Goal: Task Accomplishment & Management: Use online tool/utility

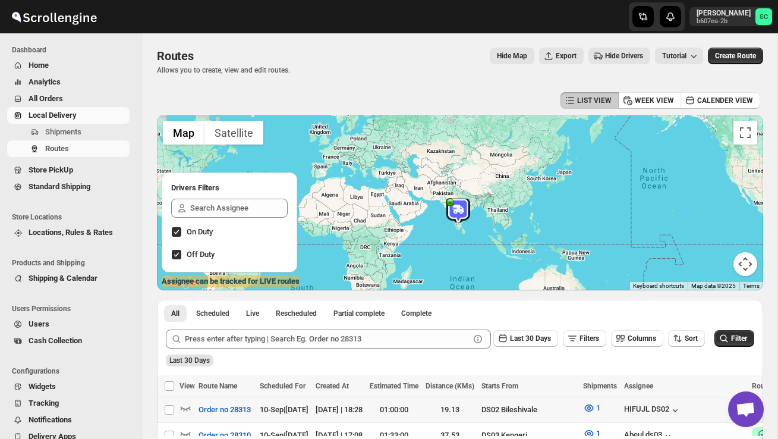
scroll to position [108, 0]
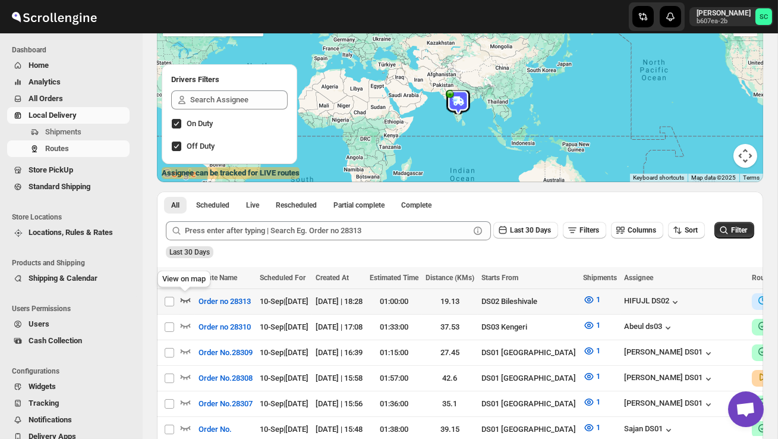
click at [186, 300] on icon "button" at bounding box center [186, 300] width 10 height 5
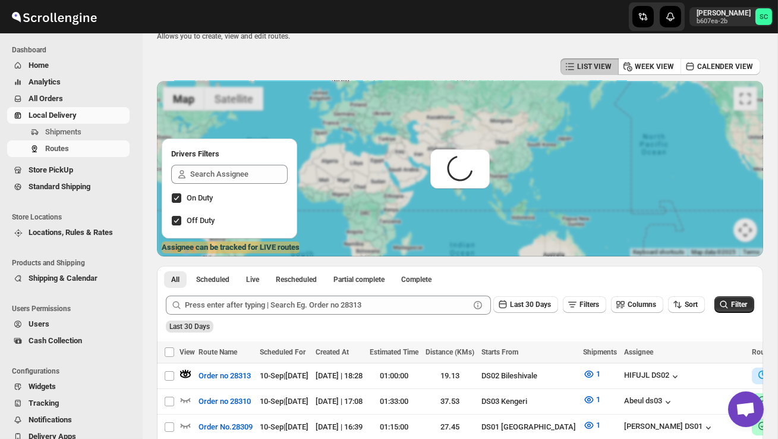
scroll to position [0, 0]
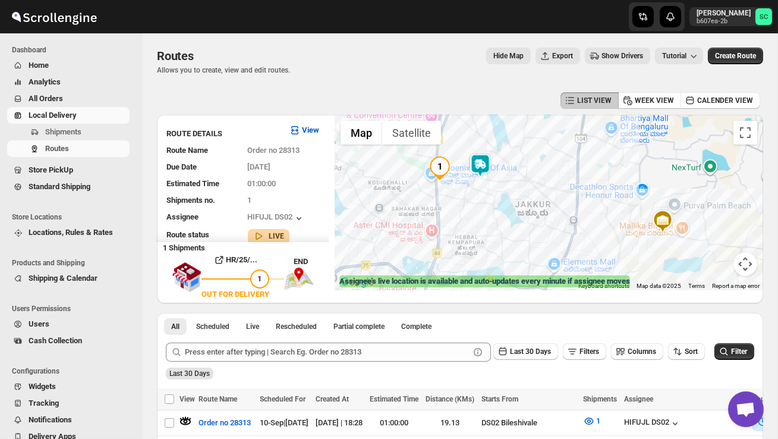
click at [488, 157] on img at bounding box center [481, 165] width 24 height 24
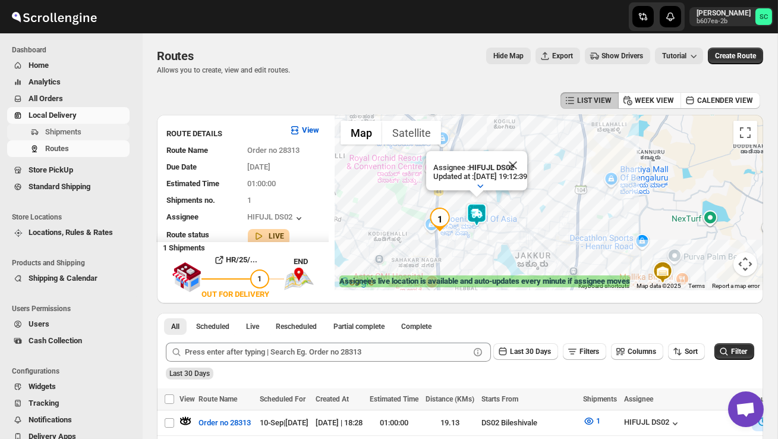
click at [87, 126] on span "Shipments" at bounding box center [86, 132] width 82 height 12
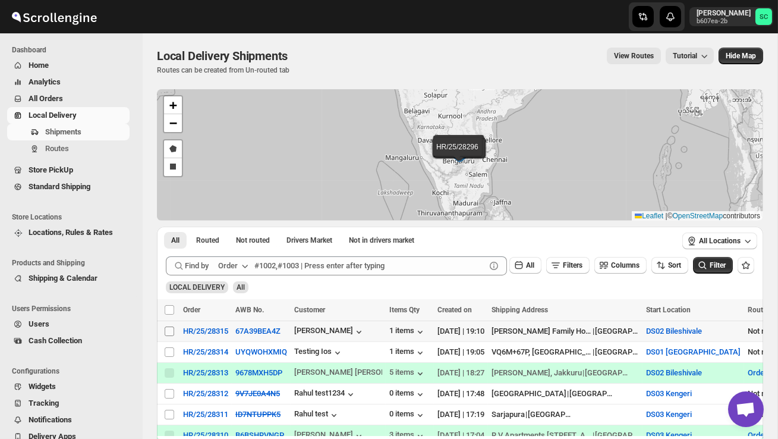
click at [169, 332] on input "Select shipment" at bounding box center [170, 331] width 10 height 10
checkbox input "true"
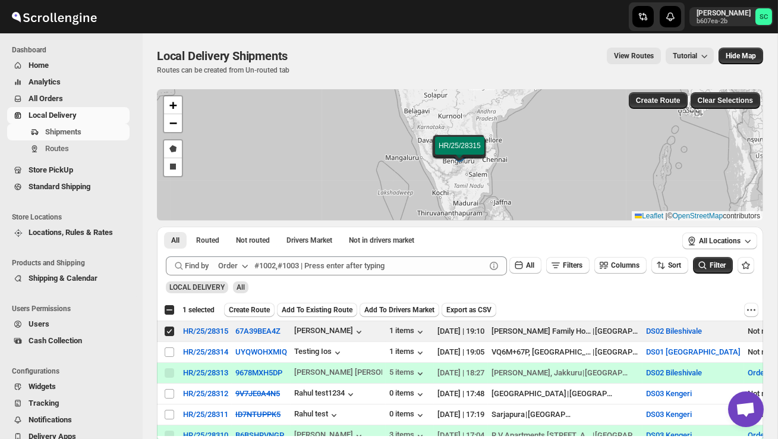
click at [263, 307] on span "Create Route" at bounding box center [249, 310] width 41 height 10
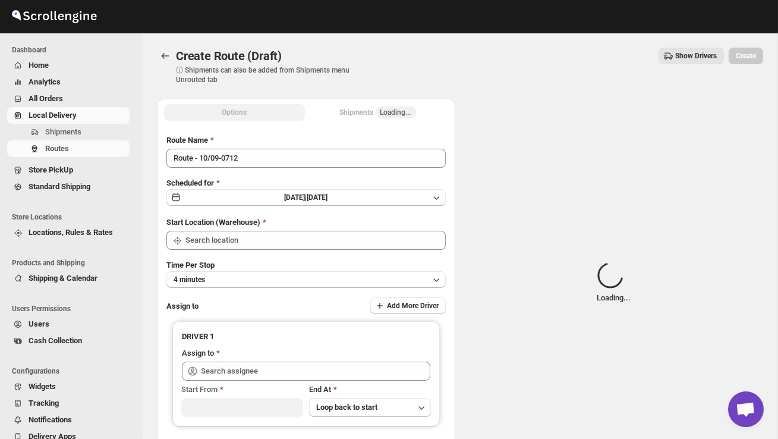
type input "DS02 Bileshivale"
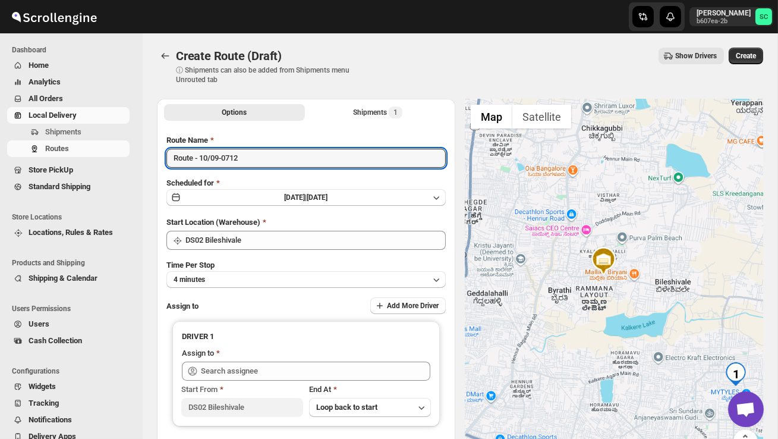
click at [256, 168] on div "Route Name Route - 10/09-0712 Scheduled for [DATE] | [DATE] Start Location (War…" at bounding box center [307, 297] width 280 height 326
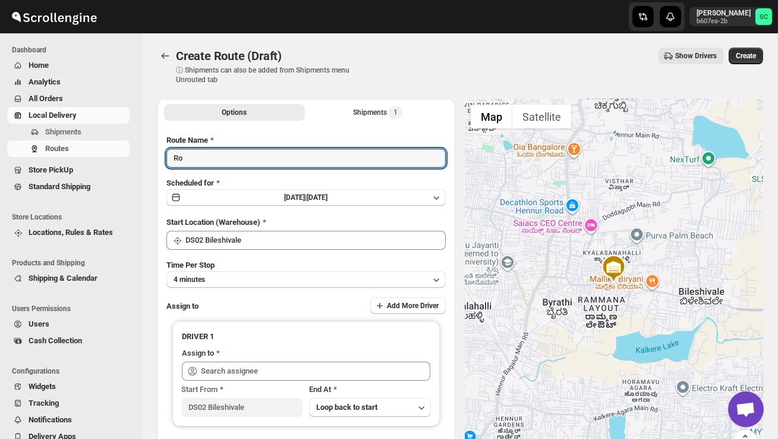
type input "R"
type input "Order no 28315"
click at [313, 281] on button "4 minutes" at bounding box center [307, 279] width 280 height 17
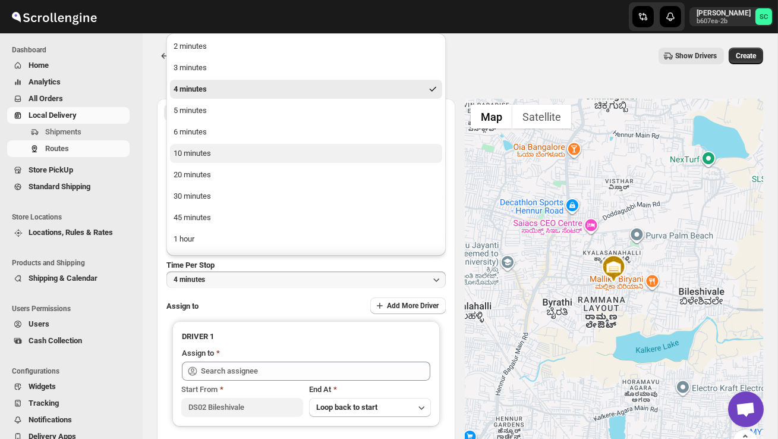
click at [233, 154] on button "10 minutes" at bounding box center [306, 153] width 272 height 19
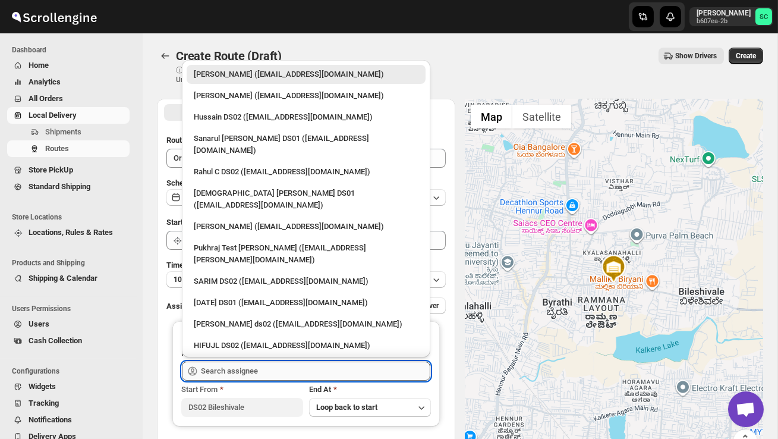
click at [242, 368] on input "text" at bounding box center [316, 371] width 230 height 19
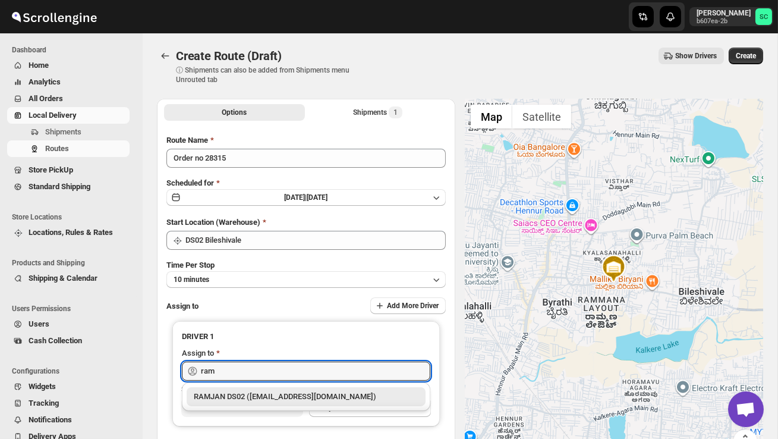
click at [262, 396] on div "RAMJAN DS02 ([EMAIL_ADDRESS][DOMAIN_NAME])" at bounding box center [306, 397] width 225 height 12
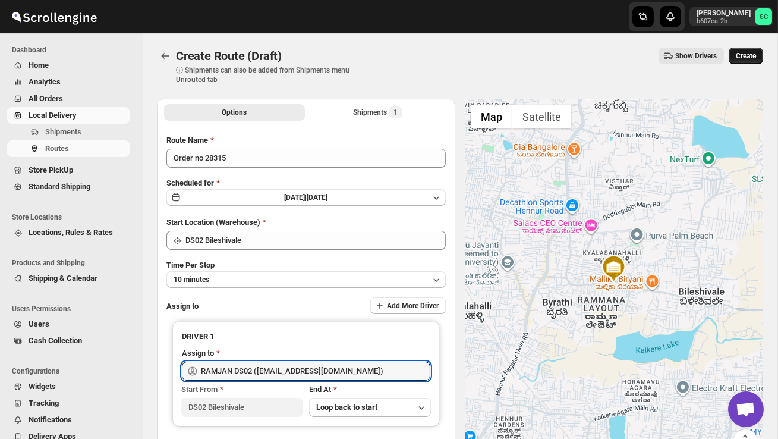
type input "RAMJAN DS02 ([EMAIL_ADDRESS][DOMAIN_NAME])"
click at [749, 49] on button "Create" at bounding box center [746, 56] width 34 height 17
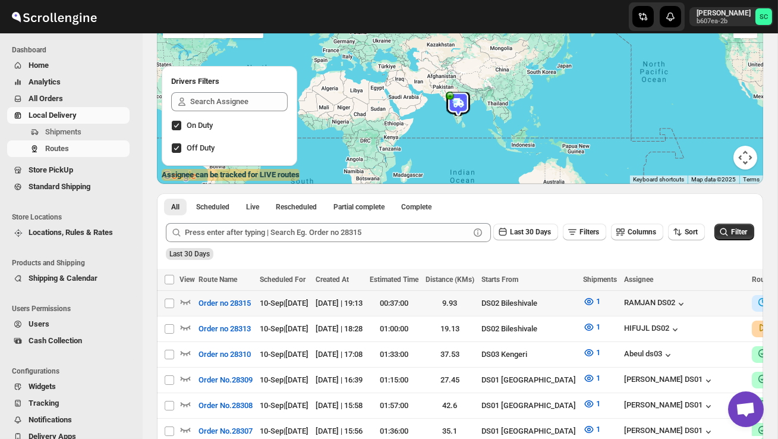
scroll to position [112, 0]
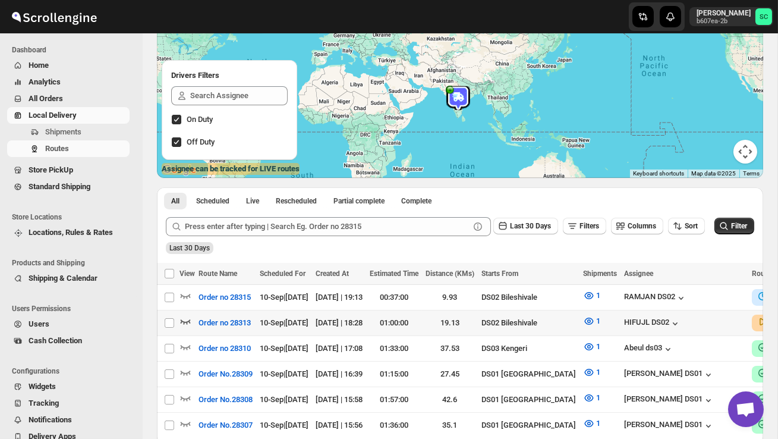
click at [185, 318] on icon "button" at bounding box center [186, 321] width 12 height 12
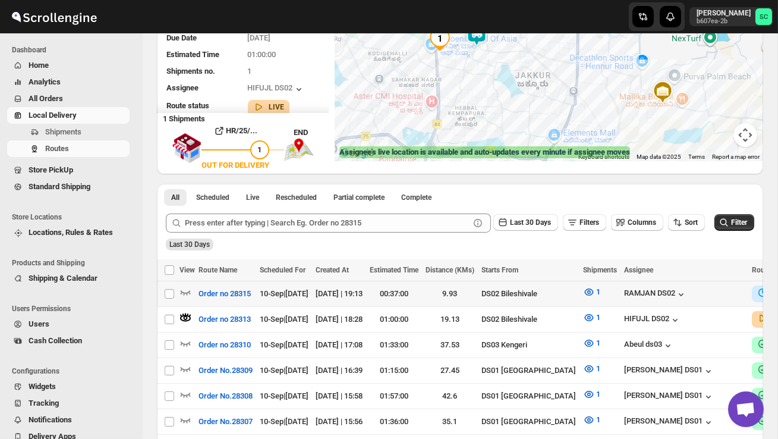
scroll to position [294, 0]
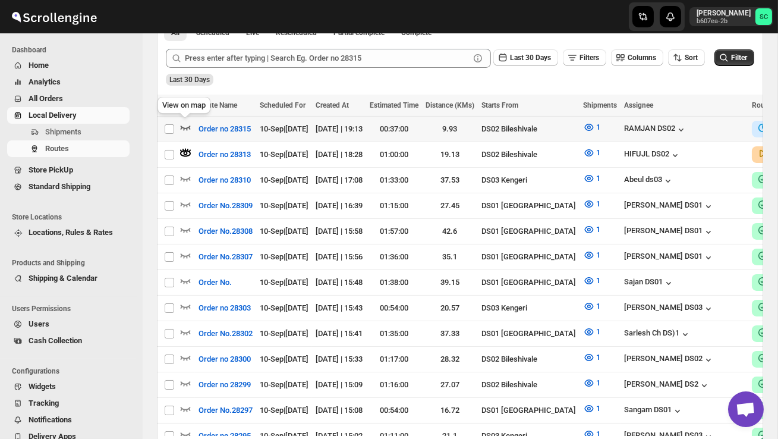
click at [180, 123] on icon "button" at bounding box center [186, 127] width 12 height 12
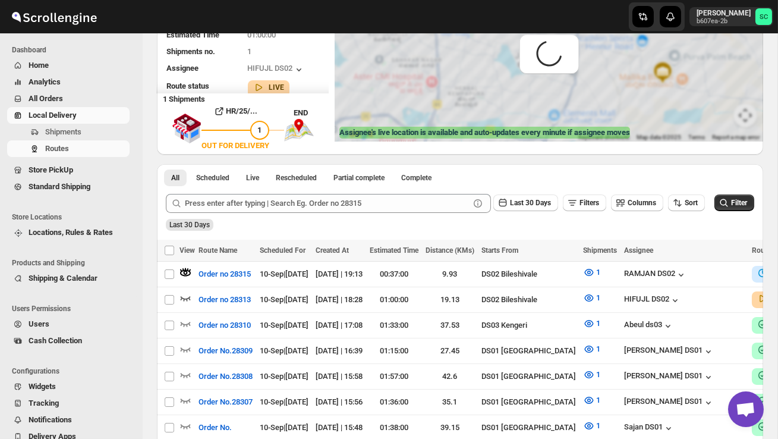
scroll to position [0, 0]
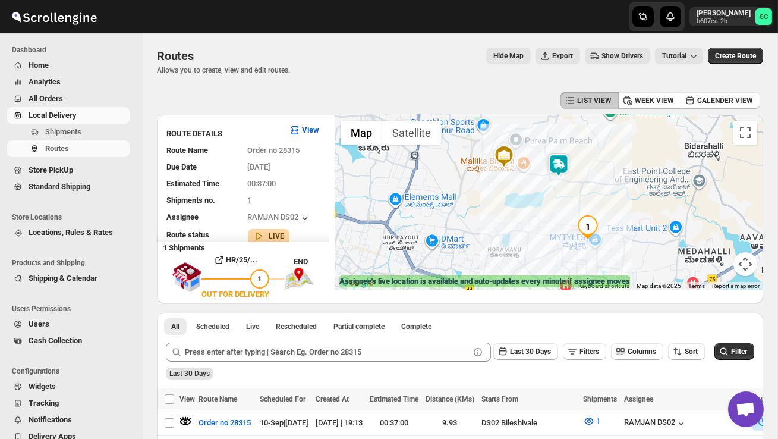
click at [564, 163] on img at bounding box center [559, 165] width 24 height 24
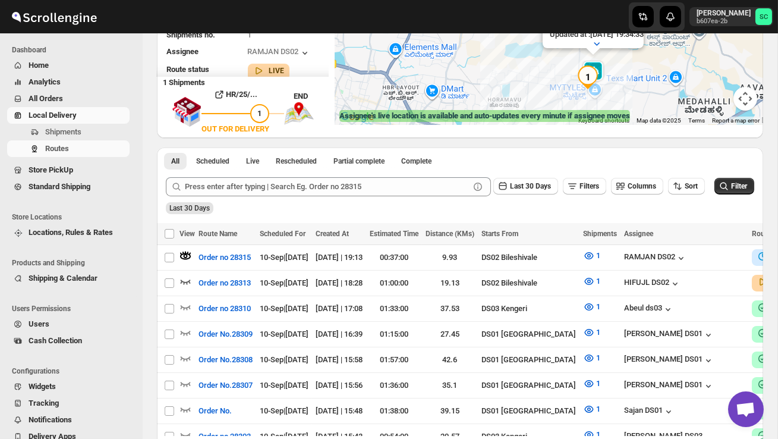
scroll to position [174, 0]
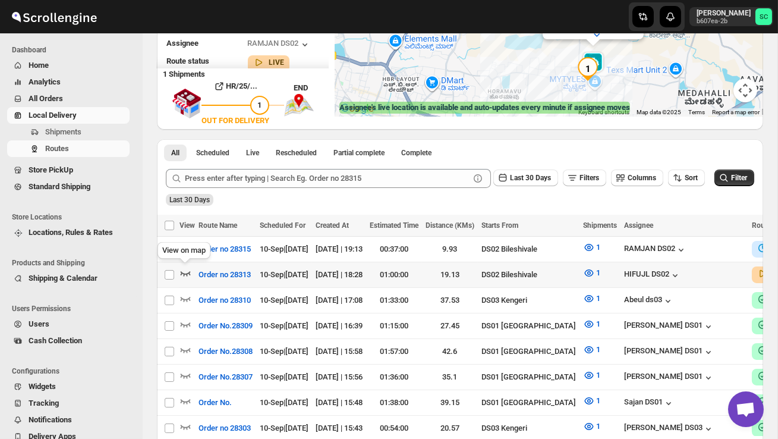
click at [186, 269] on icon "button" at bounding box center [186, 273] width 12 height 12
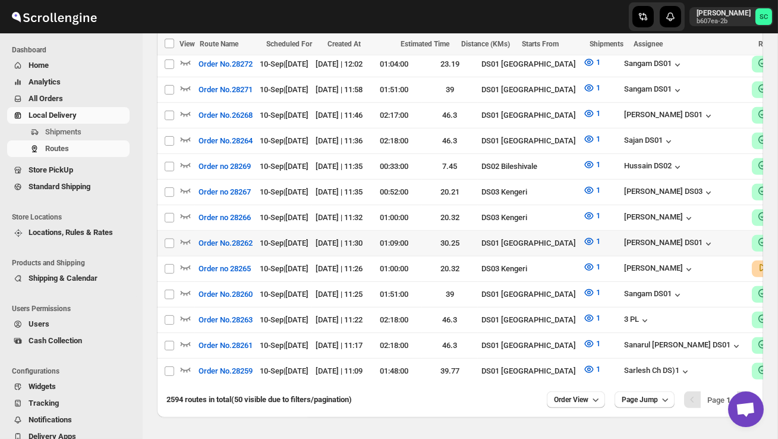
scroll to position [1314, 0]
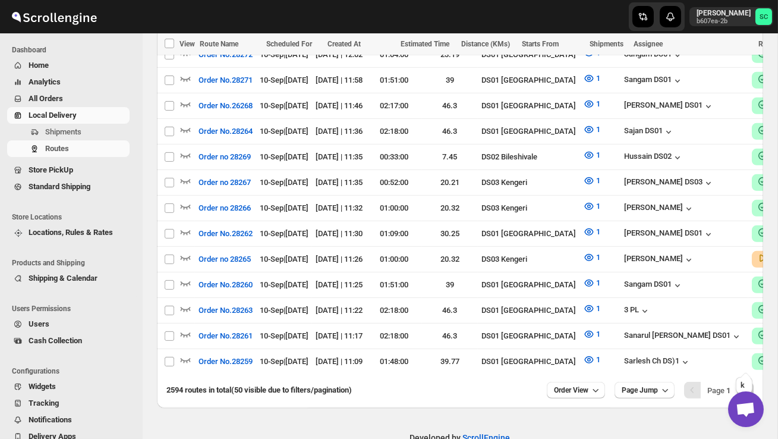
click at [743, 384] on icon "Next" at bounding box center [746, 390] width 12 height 12
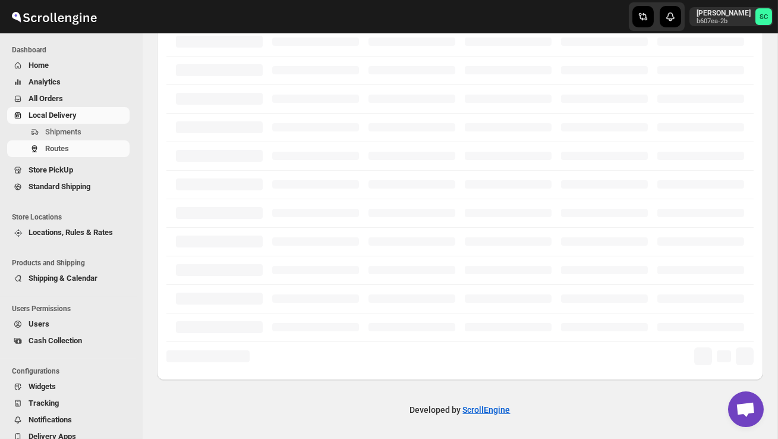
scroll to position [318, 0]
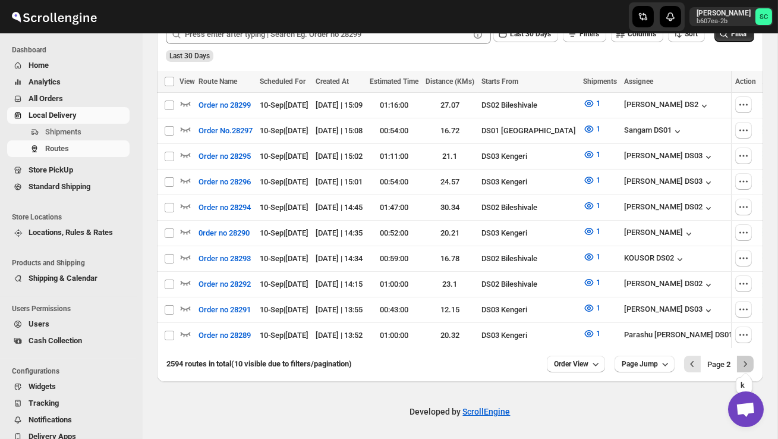
click at [739, 362] on button "Next" at bounding box center [745, 364] width 17 height 17
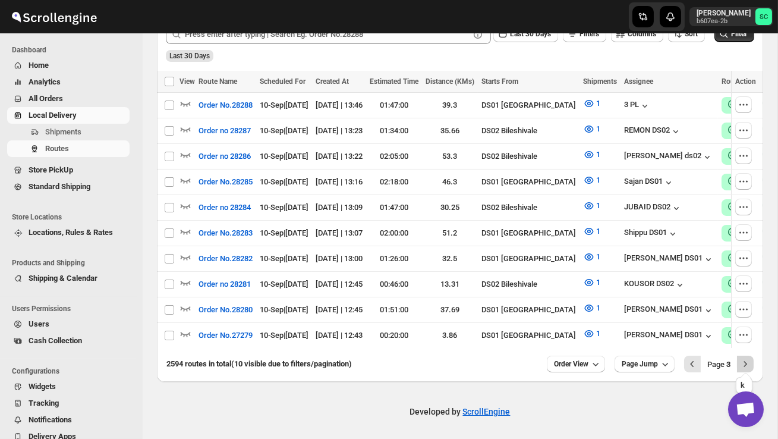
click at [743, 358] on icon "Next" at bounding box center [746, 364] width 12 height 12
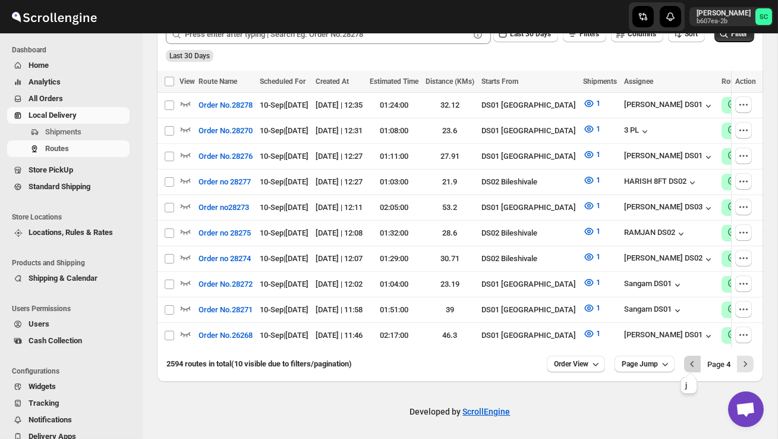
click at [690, 359] on icon "Previous" at bounding box center [693, 364] width 12 height 12
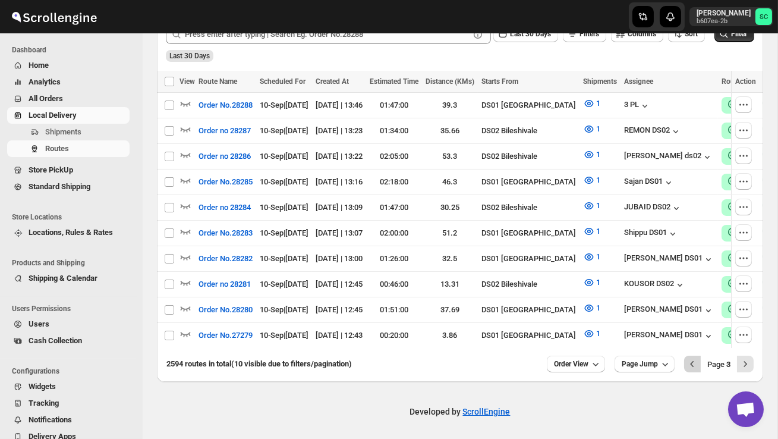
click at [687, 360] on icon "Previous" at bounding box center [693, 364] width 12 height 12
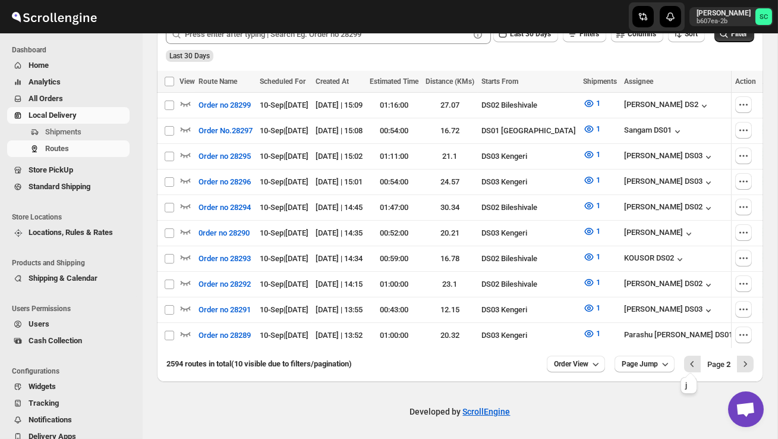
click at [687, 362] on icon "Previous" at bounding box center [693, 364] width 12 height 12
